Goal: Information Seeking & Learning: Learn about a topic

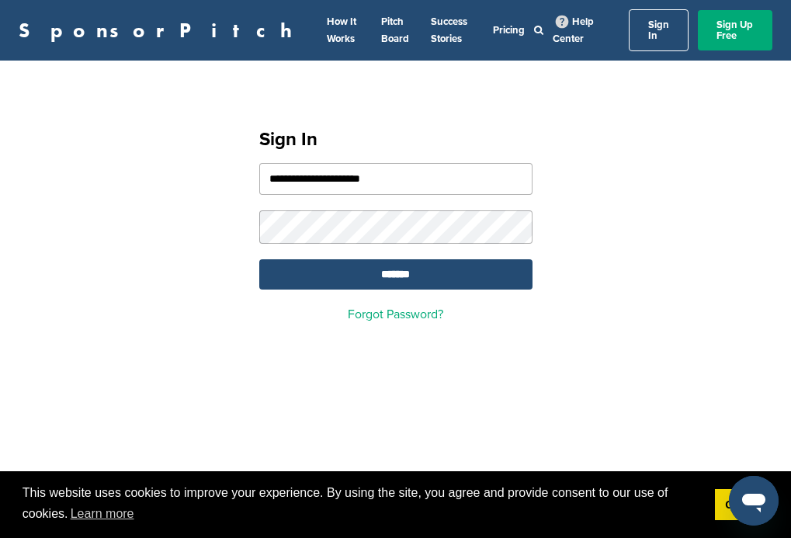
type input "**********"
click at [395, 266] on input "*******" at bounding box center [395, 274] width 273 height 30
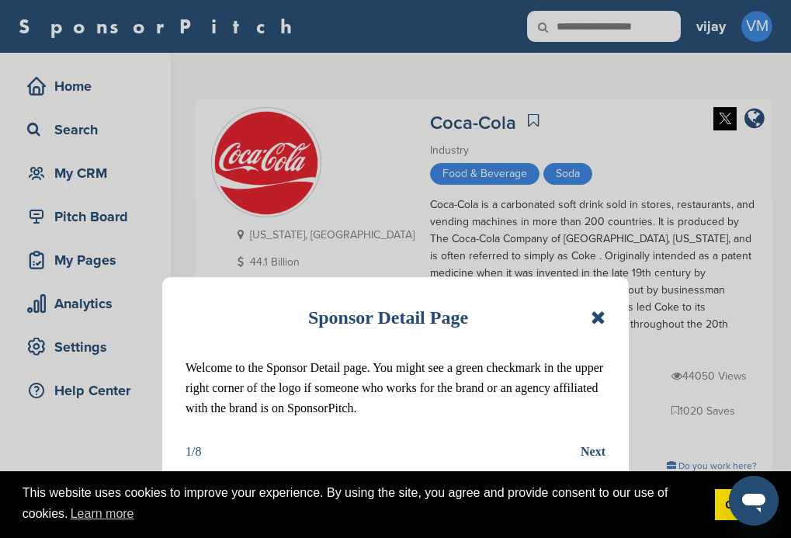
scroll to position [63, 0]
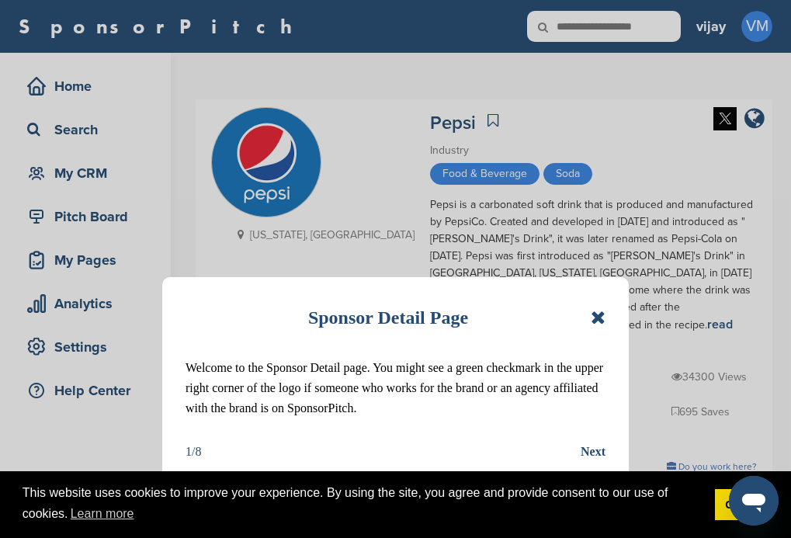
scroll to position [159, 0]
